Goal: Use online tool/utility: Use online tool/utility

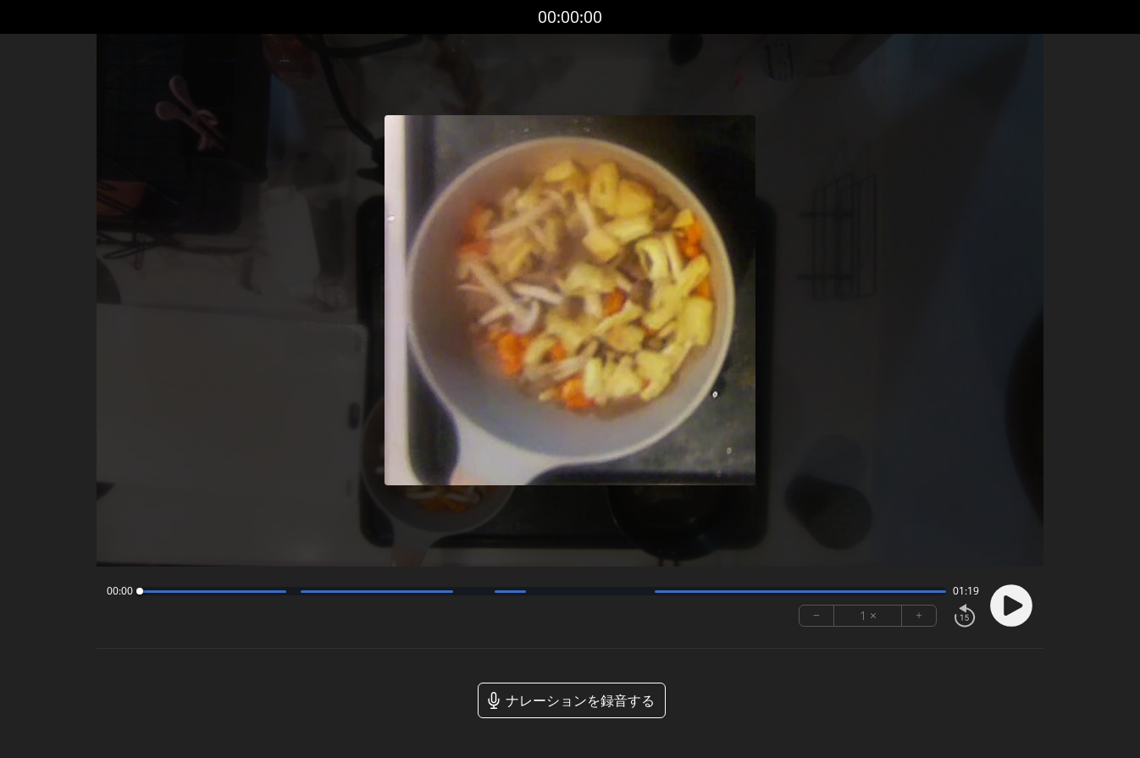
click at [919, 622] on font "+" at bounding box center [919, 615] width 7 height 19
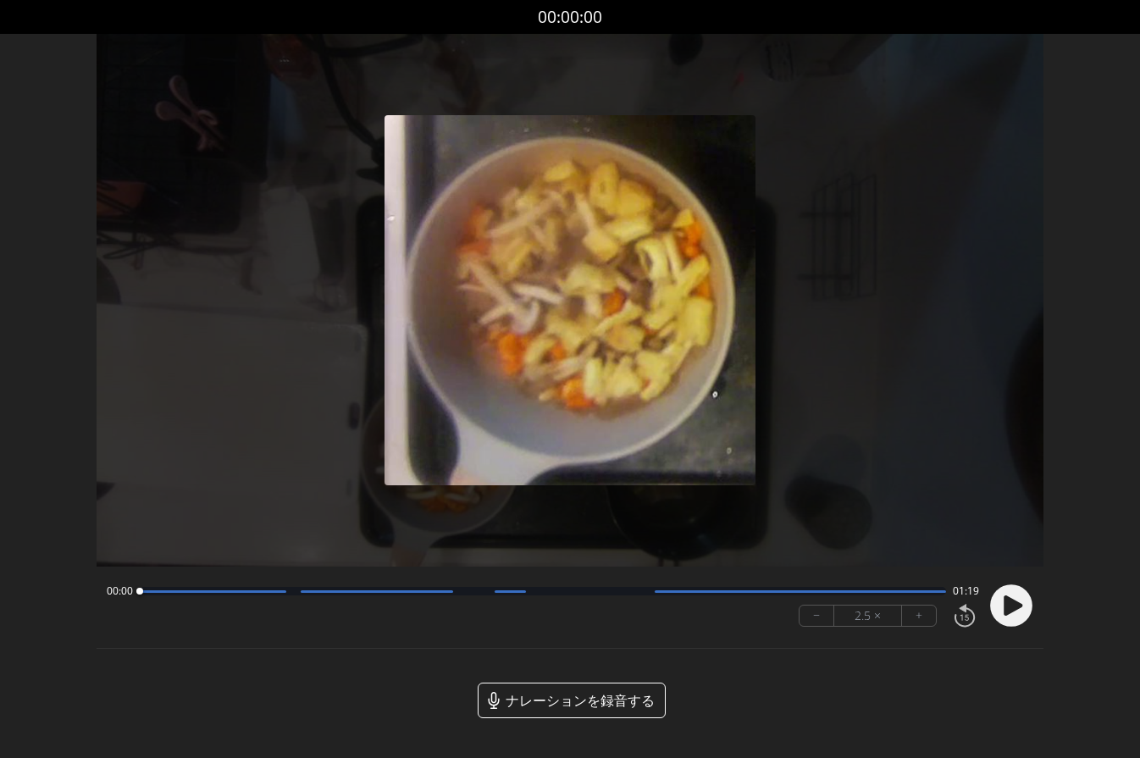
click at [997, 608] on circle at bounding box center [1012, 606] width 42 height 42
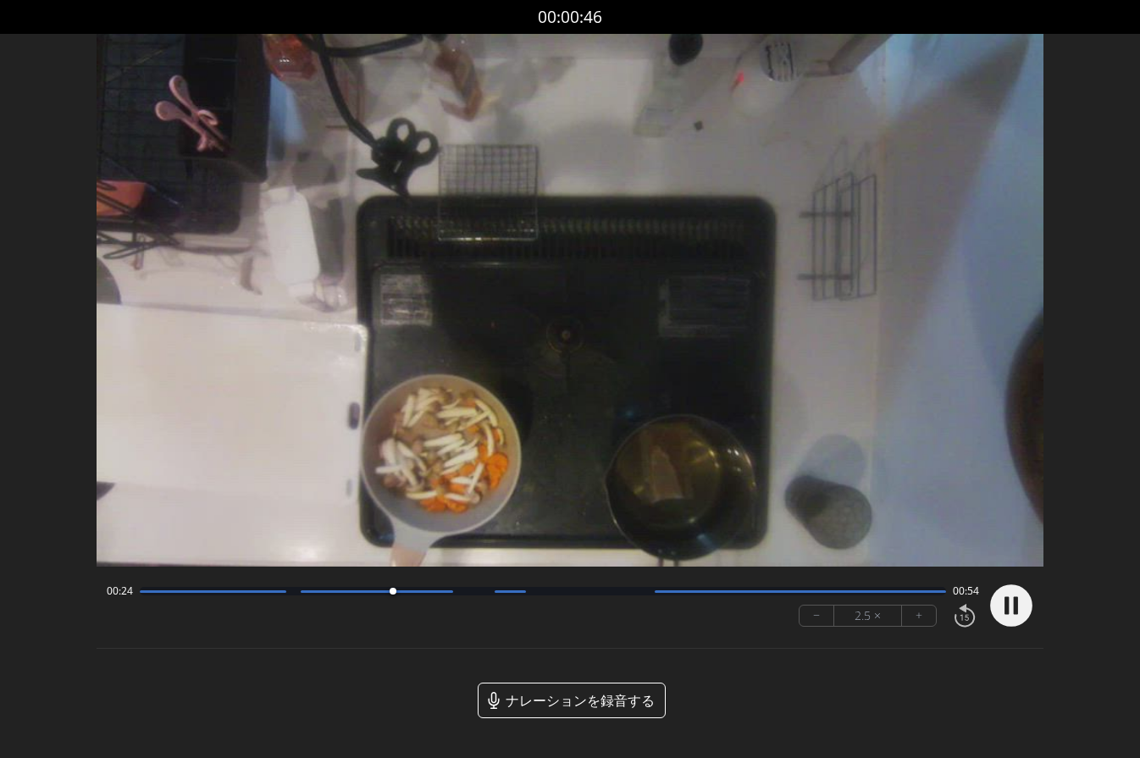
click at [306, 596] on div "00:24 00:54" at bounding box center [544, 592] width 874 height 14
click at [303, 593] on div at bounding box center [543, 591] width 807 height 8
click at [819, 622] on font "−" at bounding box center [816, 615] width 7 height 19
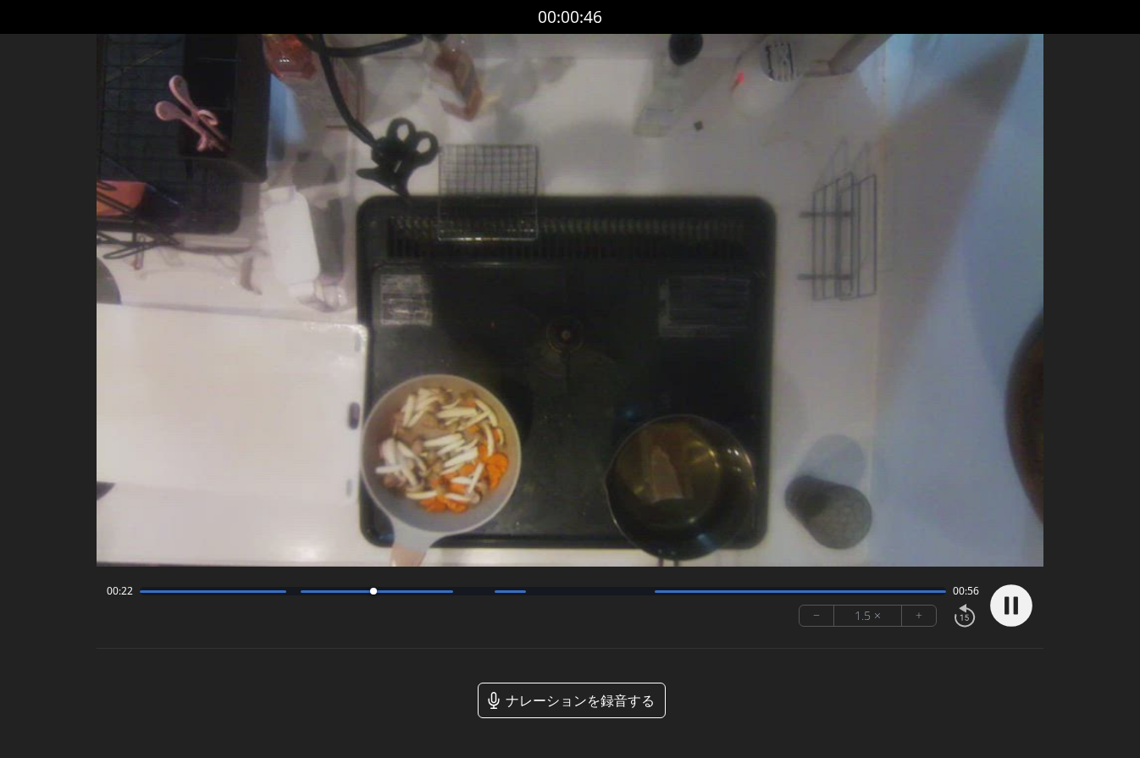
click at [258, 592] on div at bounding box center [543, 591] width 807 height 8
click at [258, 596] on div "00:18 01:00" at bounding box center [544, 592] width 874 height 14
click at [251, 594] on div at bounding box center [543, 591] width 807 height 8
click at [251, 595] on div at bounding box center [543, 591] width 807 height 8
